Goal: Task Accomplishment & Management: Use online tool/utility

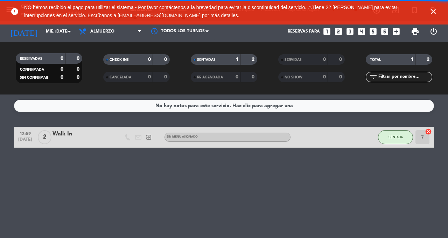
click at [431, 12] on icon "close" at bounding box center [433, 11] width 8 height 8
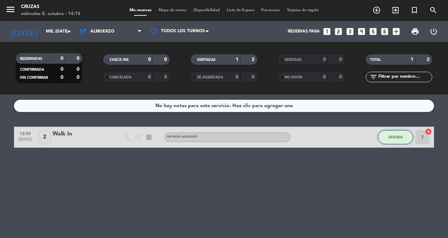
click at [392, 137] on span "SENTADA" at bounding box center [396, 137] width 14 height 4
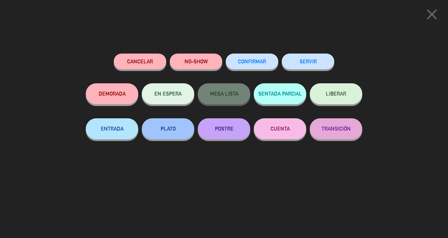
click at [302, 65] on button "SERVIR" at bounding box center [308, 62] width 53 height 16
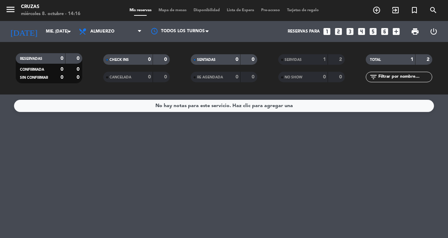
click at [396, 10] on icon "exit_to_app" at bounding box center [395, 10] width 8 height 8
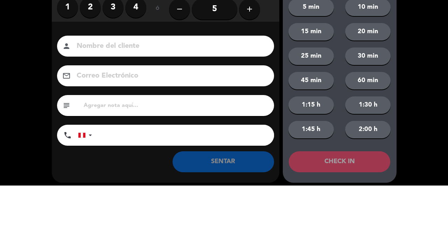
click at [116, 55] on label "3" at bounding box center [113, 53] width 21 height 21
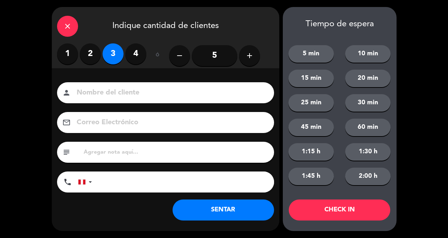
click at [228, 210] on button "SENTAR" at bounding box center [224, 210] width 102 height 21
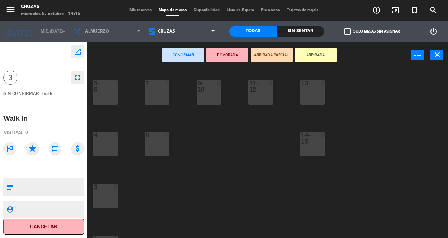
click at [210, 104] on div "9-10 5" at bounding box center [209, 92] width 25 height 25
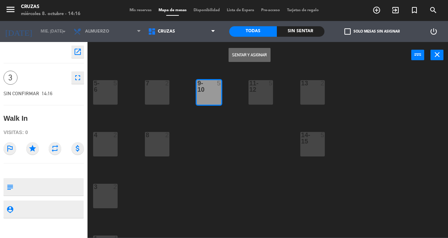
click at [253, 51] on button "Sentar y Asignar" at bounding box center [250, 55] width 42 height 14
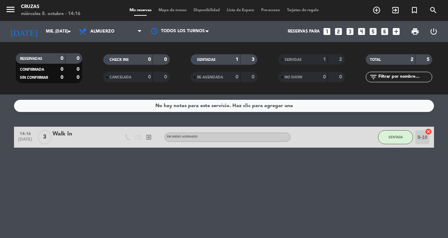
click at [386, 16] on span "add_circle_outline" at bounding box center [376, 10] width 19 height 12
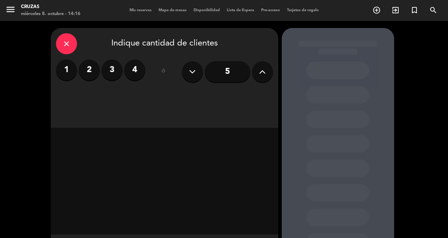
click at [114, 75] on label "3" at bounding box center [112, 70] width 21 height 21
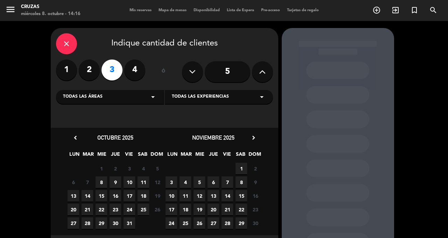
click at [64, 43] on icon "close" at bounding box center [66, 44] width 8 height 8
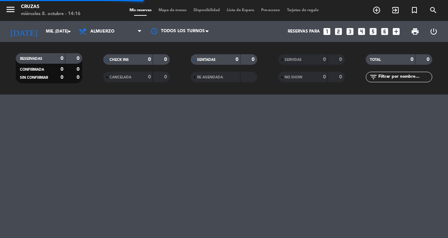
click at [393, 12] on icon "exit_to_app" at bounding box center [395, 10] width 8 height 8
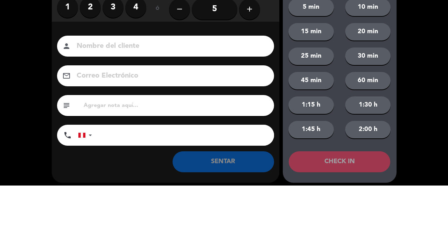
click at [110, 50] on label "3" at bounding box center [113, 53] width 21 height 21
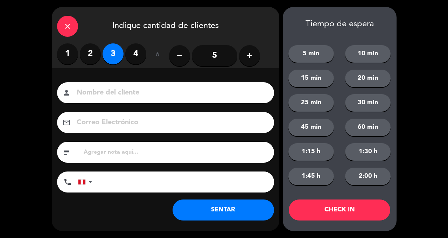
click at [234, 213] on button "SENTAR" at bounding box center [224, 210] width 102 height 21
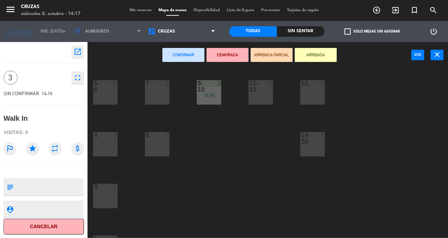
click at [259, 93] on div at bounding box center [261, 86] width 12 height 13
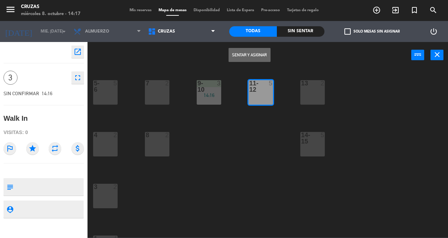
click at [257, 54] on button "Sentar y Asignar" at bounding box center [250, 55] width 42 height 14
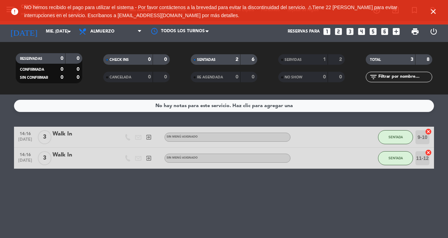
click at [431, 13] on icon "close" at bounding box center [433, 11] width 8 height 8
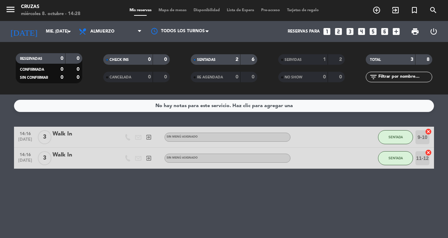
click at [394, 13] on icon "exit_to_app" at bounding box center [395, 10] width 8 height 8
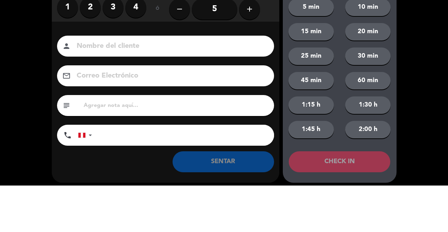
click at [91, 56] on label "2" at bounding box center [90, 53] width 21 height 21
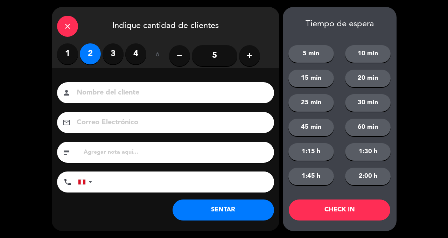
click at [242, 212] on button "SENTAR" at bounding box center [224, 210] width 102 height 21
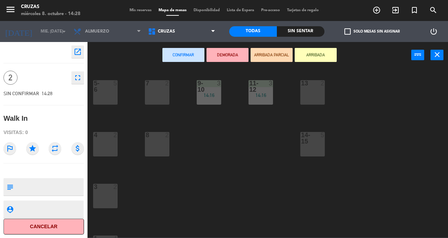
click at [104, 92] on div at bounding box center [106, 86] width 12 height 13
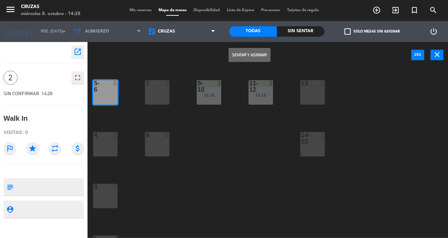
click at [259, 61] on button "Sentar y Asignar" at bounding box center [250, 55] width 42 height 14
